Goal: Task Accomplishment & Management: Complete application form

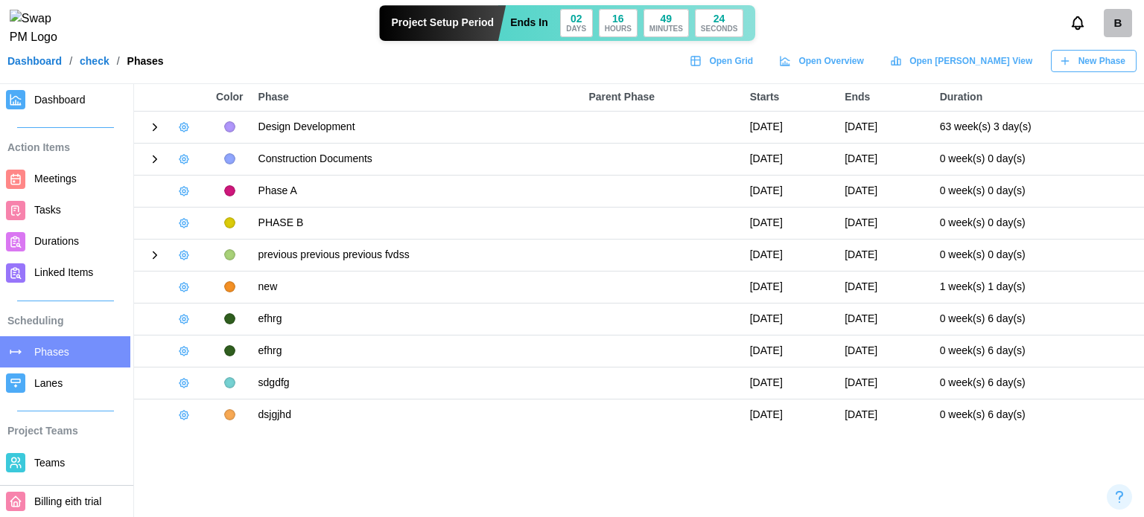
click at [1074, 71] on div "New Phase" at bounding box center [1092, 61] width 66 height 21
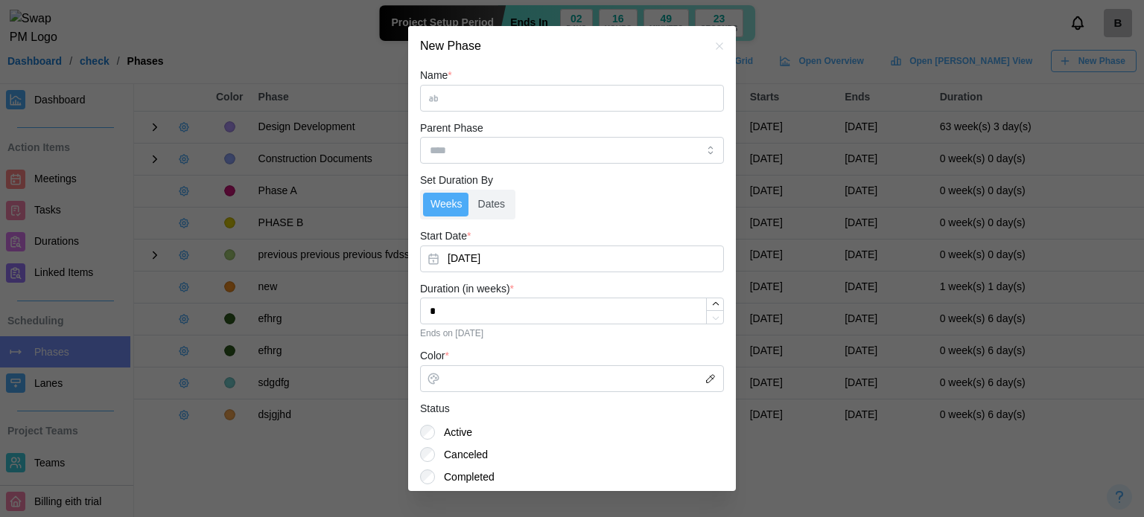
click at [543, 107] on input "Name *" at bounding box center [572, 98] width 304 height 27
type input "*******"
click at [513, 266] on button "[DATE]" at bounding box center [572, 259] width 304 height 27
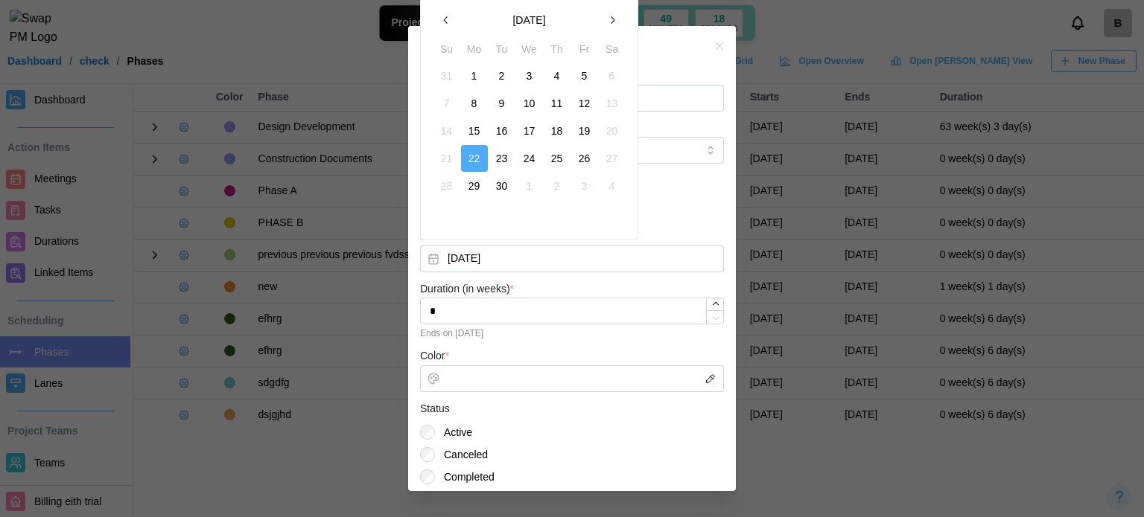
click at [539, 23] on button "[DATE]" at bounding box center [528, 20] width 139 height 27
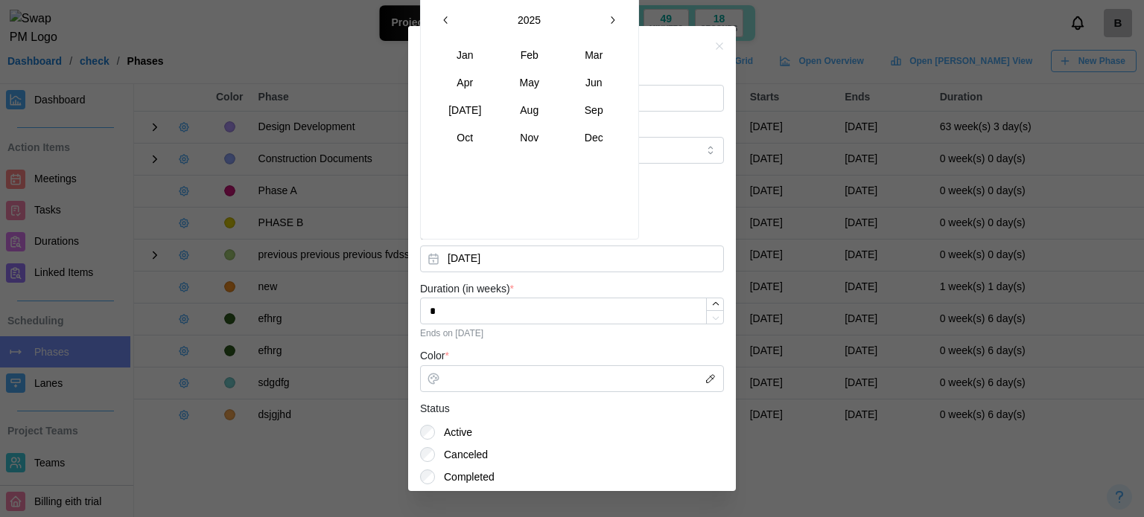
click at [539, 23] on button "2025" at bounding box center [528, 20] width 139 height 27
click at [539, 23] on div "[DATE] – [DATE]" at bounding box center [528, 20] width 139 height 27
click at [605, 22] on button "button" at bounding box center [612, 20] width 27 height 27
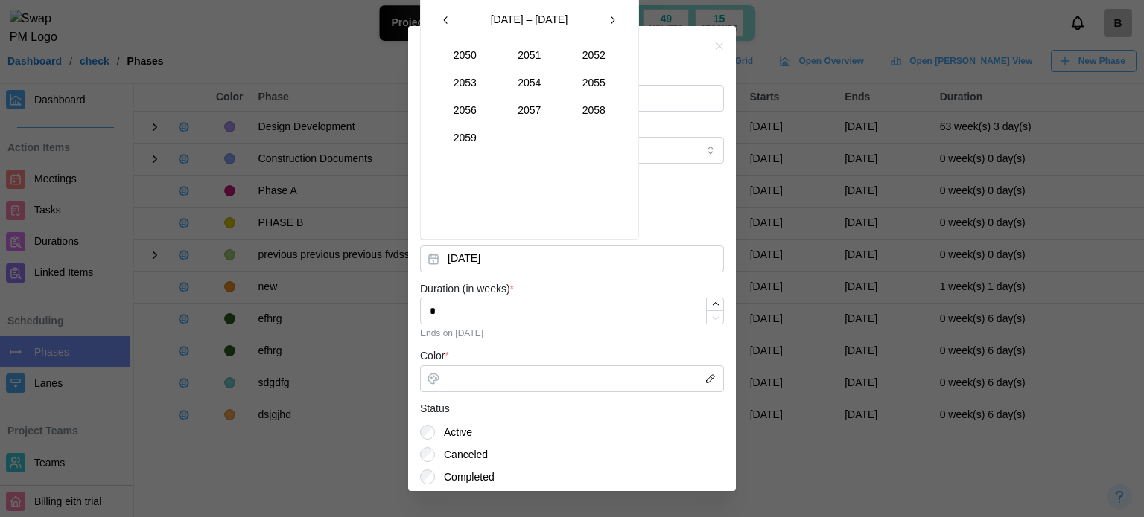
click at [605, 22] on button "button" at bounding box center [612, 20] width 27 height 27
click at [500, 136] on table "2070 2071 2072 2073 2074 2075 2076 2077 2078 2079" at bounding box center [530, 96] width 194 height 110
click at [486, 136] on button "2079" at bounding box center [465, 137] width 64 height 27
click at [532, 59] on button "Feb" at bounding box center [529, 55] width 64 height 27
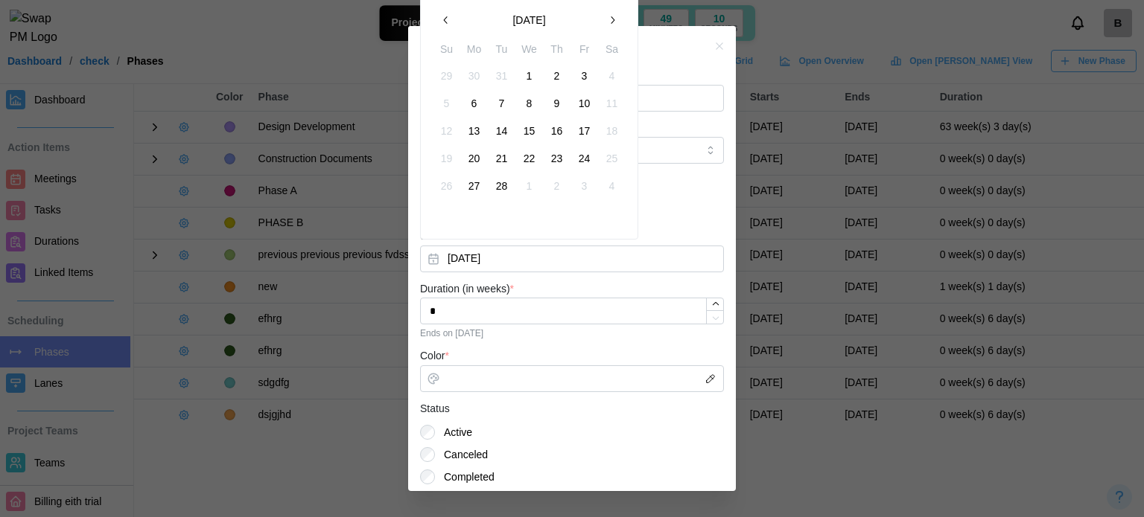
click at [508, 166] on button "21" at bounding box center [501, 158] width 27 height 27
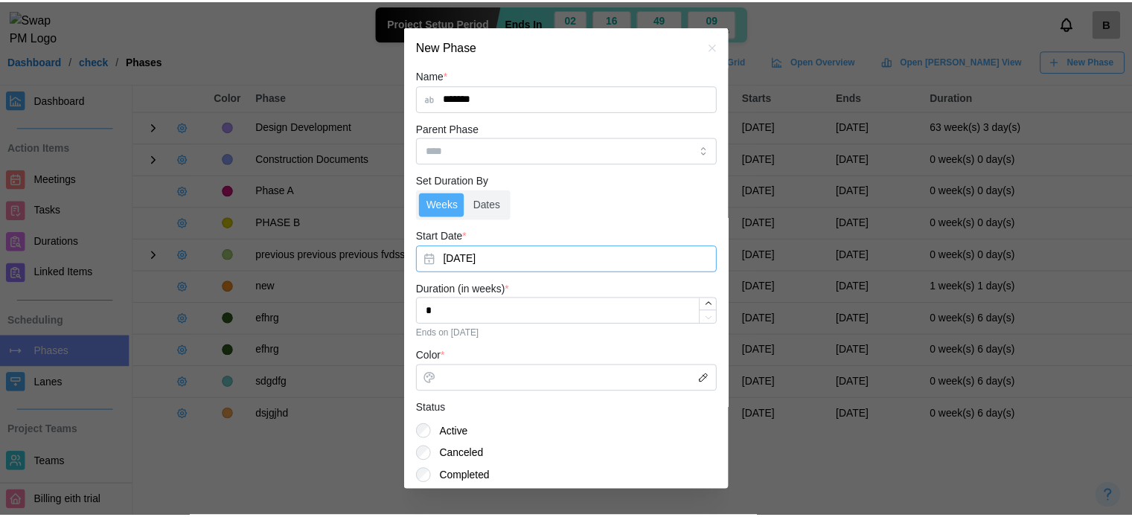
scroll to position [51, 0]
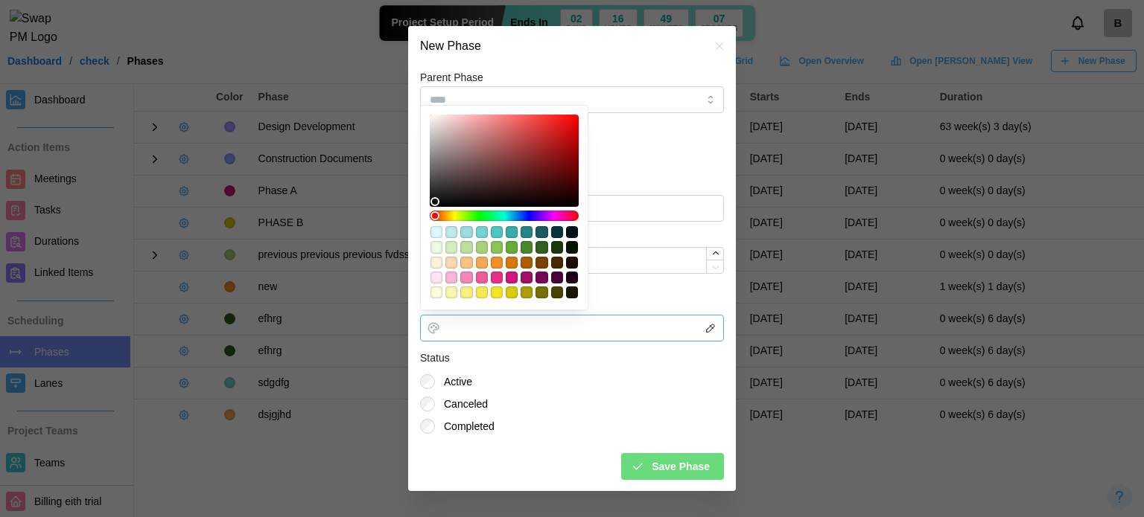
click at [572, 339] on input "Color *" at bounding box center [572, 328] width 304 height 27
click at [555, 274] on div "#480338" at bounding box center [557, 278] width 12 height 12
type input "*******"
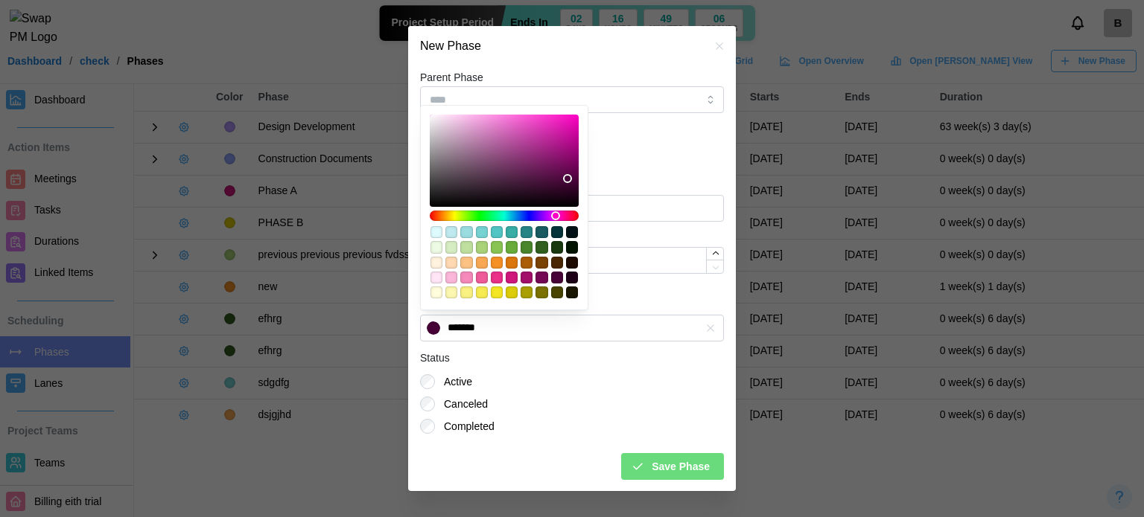
click at [667, 464] on span "Save Phase" at bounding box center [680, 466] width 58 height 25
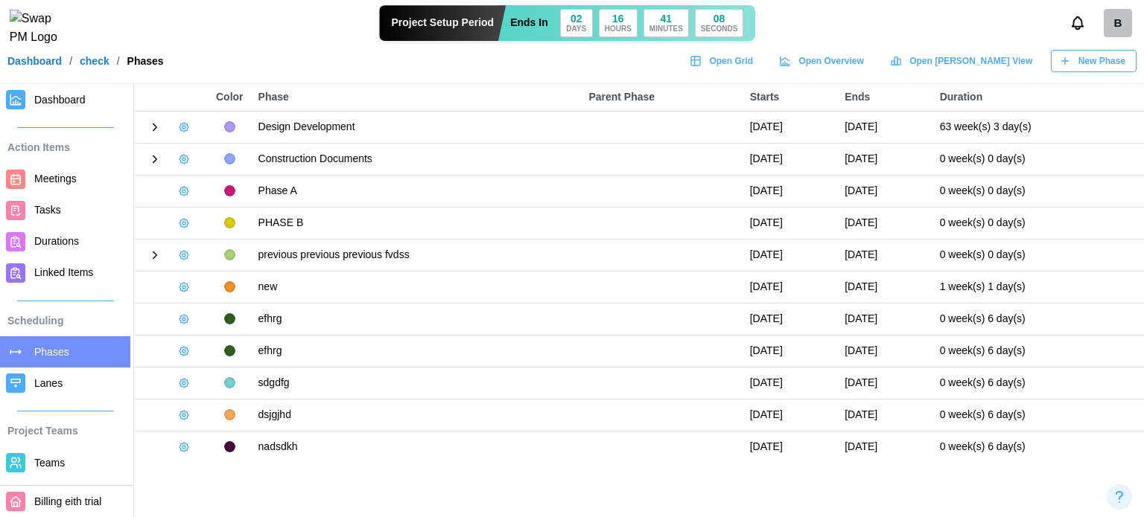
click at [57, 66] on link "Dashboard" at bounding box center [34, 61] width 54 height 10
